Goal: Information Seeking & Learning: Learn about a topic

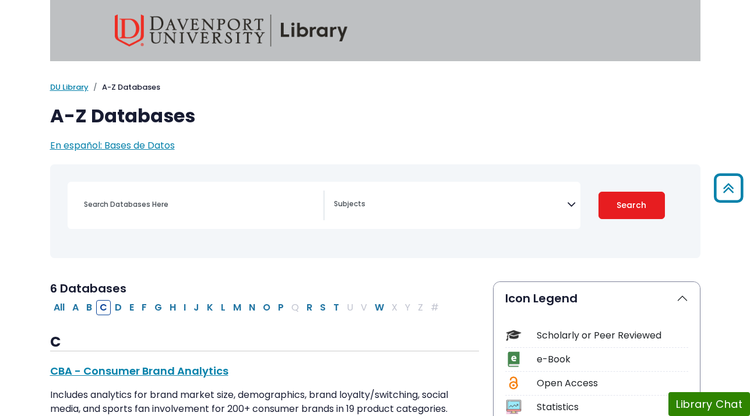
scroll to position [320, 0]
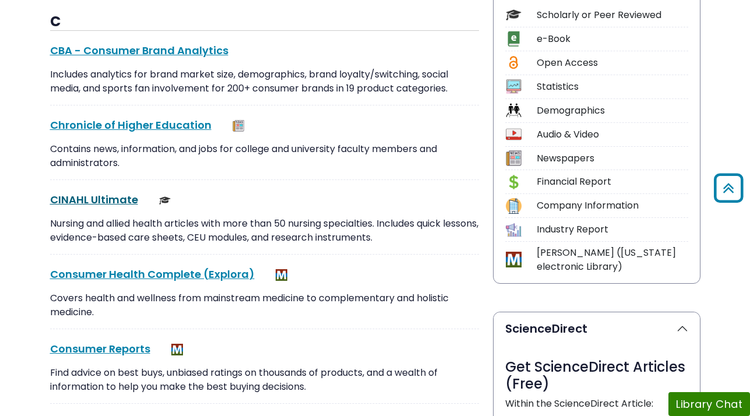
click at [75, 200] on link "CINAHL Ultimate This link opens in a new window" at bounding box center [94, 199] width 88 height 15
click at [79, 196] on link "CINAHL Ultimate This link opens in a new window" at bounding box center [94, 199] width 88 height 15
click at [79, 202] on link "CINAHL Ultimate This link opens in a new window" at bounding box center [94, 199] width 88 height 15
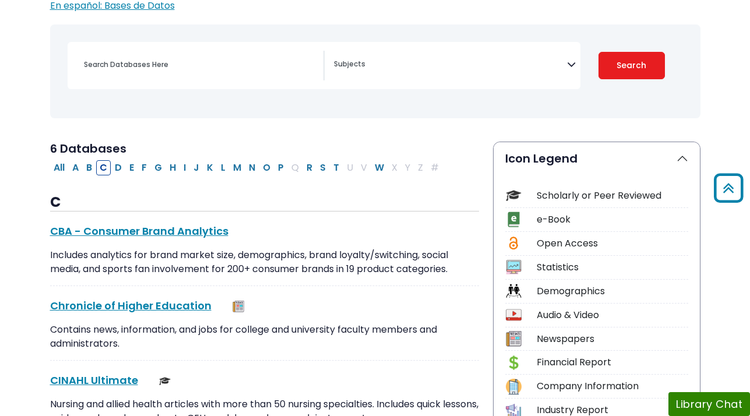
scroll to position [132, 0]
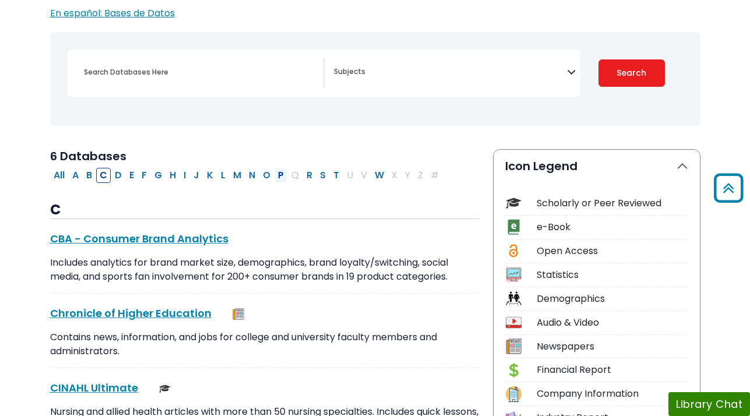
click at [278, 174] on button "P" at bounding box center [280, 175] width 13 height 15
select select "Database Subject Filter"
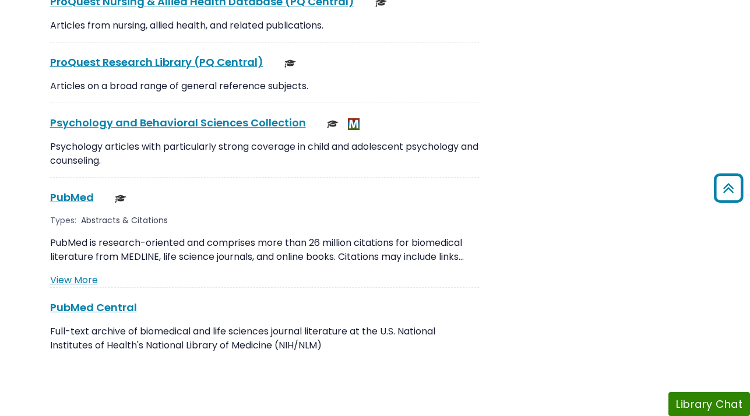
scroll to position [2136, 0]
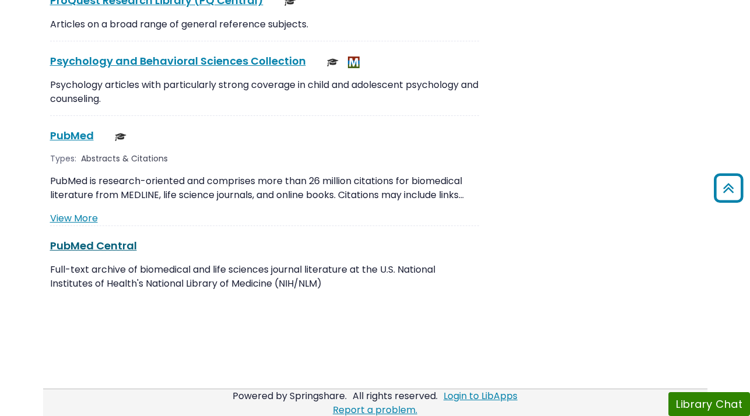
click at [71, 238] on link "PubMed Central This link opens in a new window" at bounding box center [93, 245] width 87 height 15
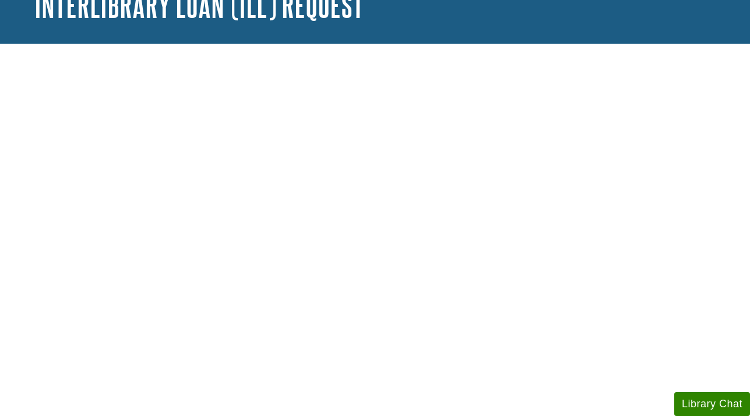
scroll to position [86, 0]
